Goal: Task Accomplishment & Management: Use online tool/utility

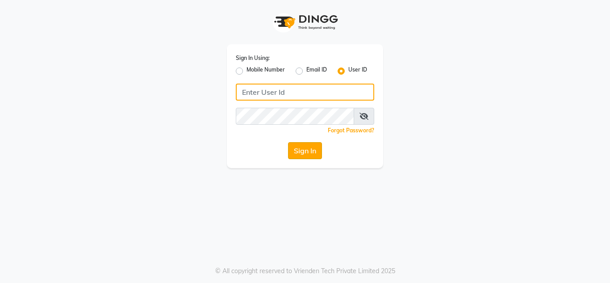
type input "umsalon"
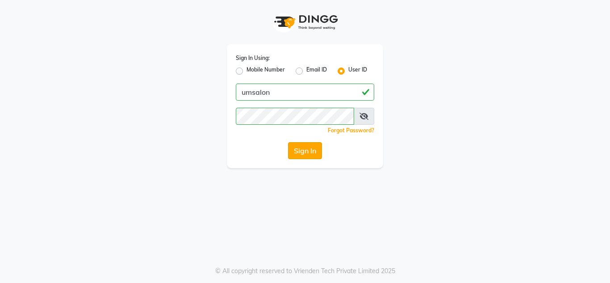
click at [300, 155] on button "Sign In" at bounding box center [305, 150] width 34 height 17
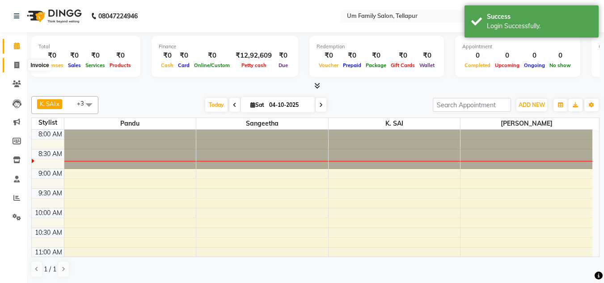
click at [17, 65] on icon at bounding box center [16, 65] width 5 height 7
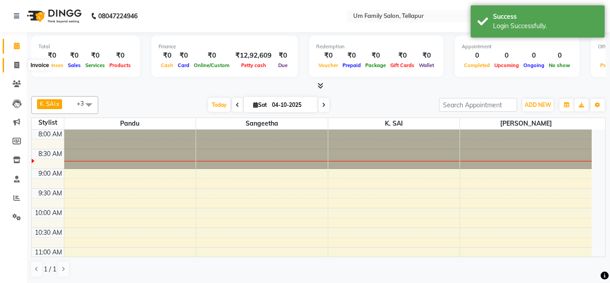
select select "service"
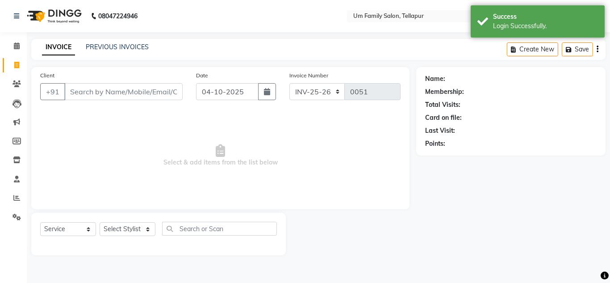
click at [106, 89] on input "Client" at bounding box center [123, 91] width 118 height 17
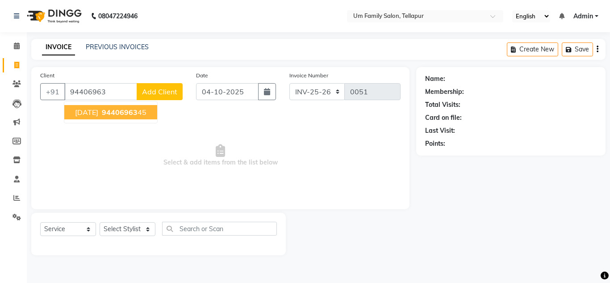
click at [113, 117] on button "[DATE] 94406963 45" at bounding box center [110, 112] width 93 height 14
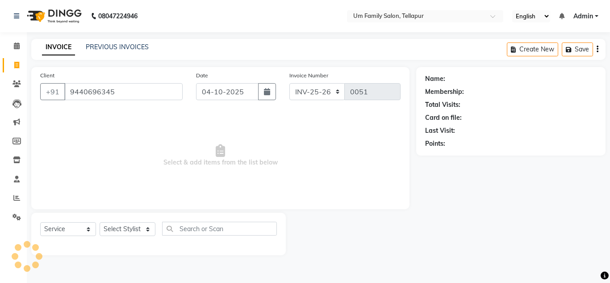
type input "9440696345"
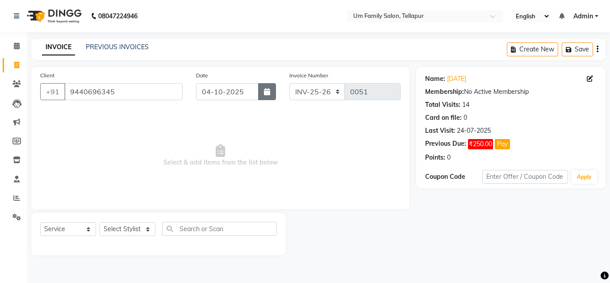
click at [264, 93] on icon "button" at bounding box center [267, 91] width 6 height 7
select select "10"
select select "2025"
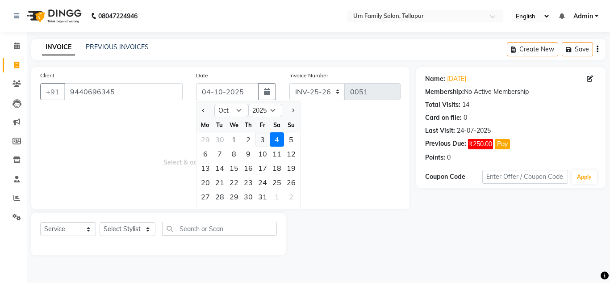
click at [263, 142] on div "3" at bounding box center [263, 139] width 14 height 14
type input "03-10-2025"
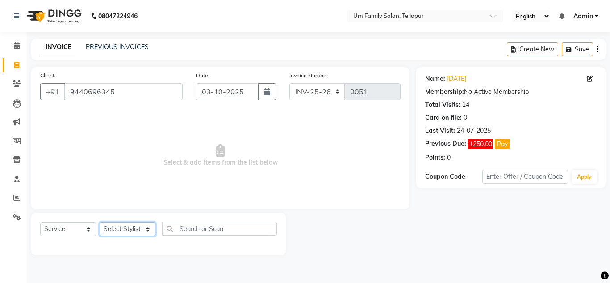
click at [125, 227] on select "Select Stylist Akash K. SAI pandu [PERSON_NAME]" at bounding box center [128, 229] width 56 height 14
select select "63063"
click at [100, 222] on select "Select Stylist Akash K. SAI pandu [PERSON_NAME]" at bounding box center [128, 229] width 56 height 14
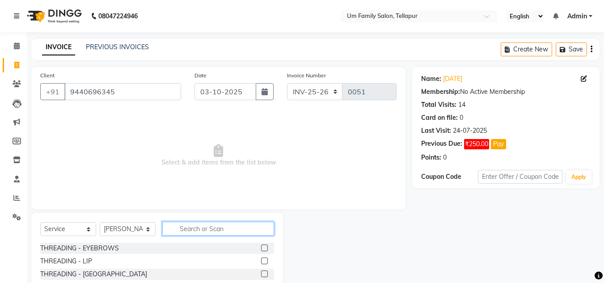
click at [176, 229] on input "text" at bounding box center [218, 229] width 112 height 14
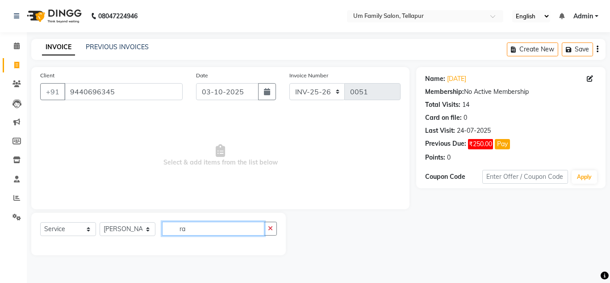
type input "r"
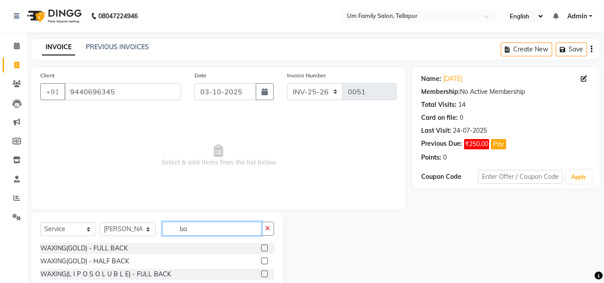
type input "b"
type input "sha"
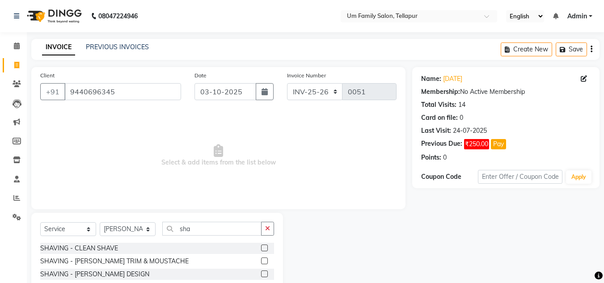
click at [263, 276] on label at bounding box center [264, 273] width 7 height 7
click at [263, 276] on input "checkbox" at bounding box center [264, 274] width 6 height 6
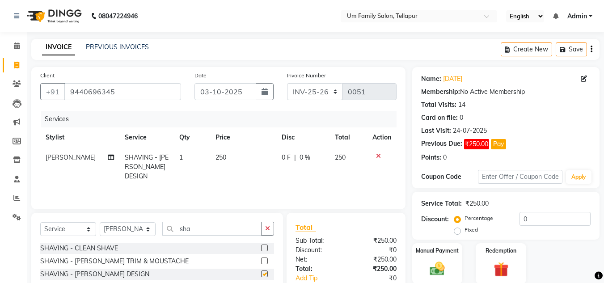
checkbox input "false"
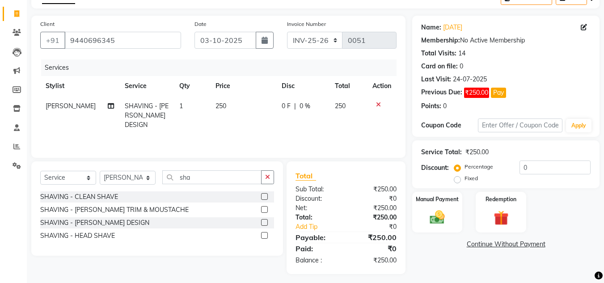
scroll to position [56, 0]
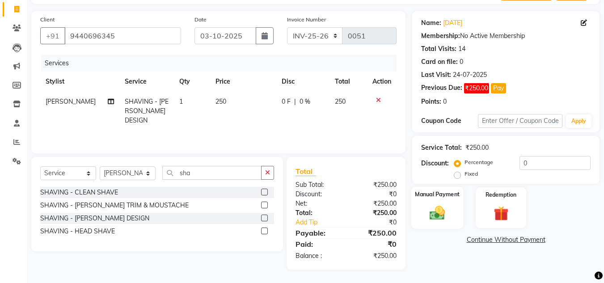
click at [434, 217] on img at bounding box center [437, 213] width 25 height 18
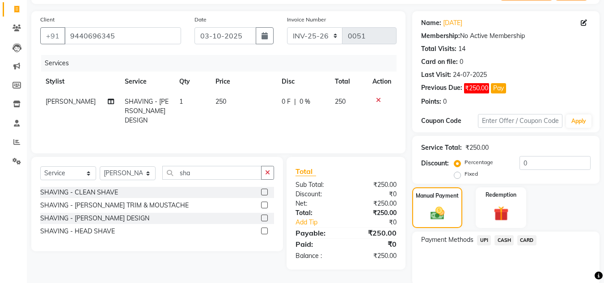
click at [485, 238] on span "UPI" at bounding box center [484, 240] width 14 height 10
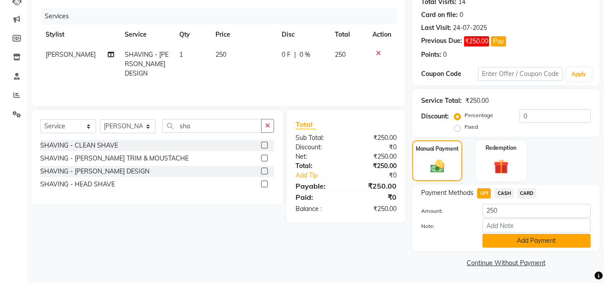
click at [503, 240] on button "Add Payment" at bounding box center [536, 241] width 108 height 14
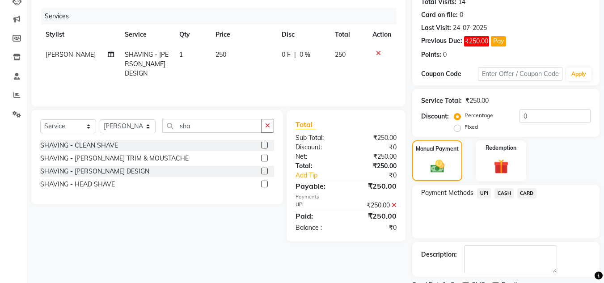
scroll to position [140, 0]
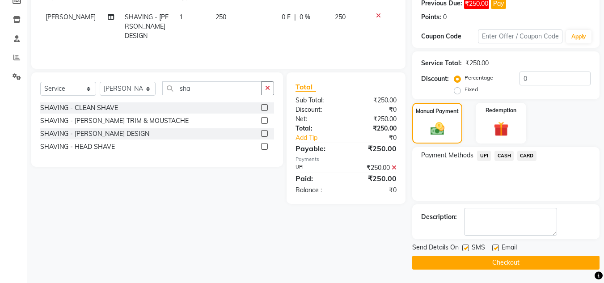
click at [501, 262] on button "Checkout" at bounding box center [505, 263] width 187 height 14
